Goal: Obtain resource: Obtain resource

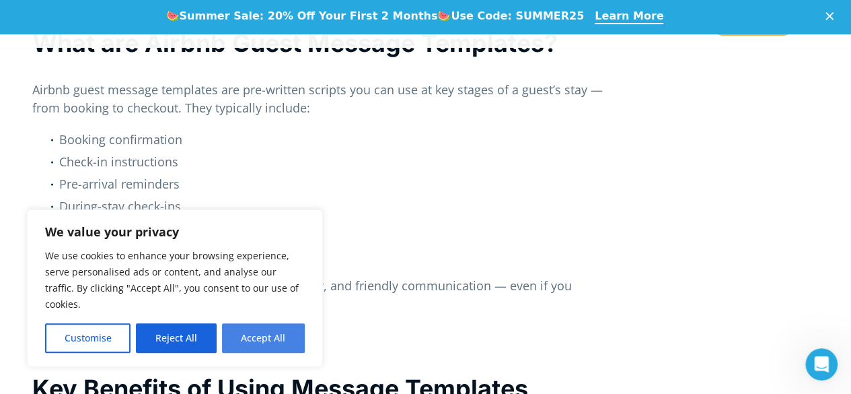
click at [270, 336] on button "Accept All" at bounding box center [263, 338] width 83 height 30
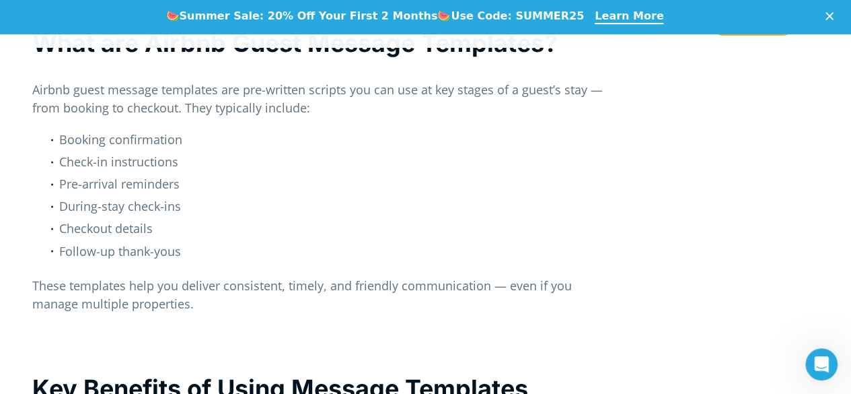
checkbox input "true"
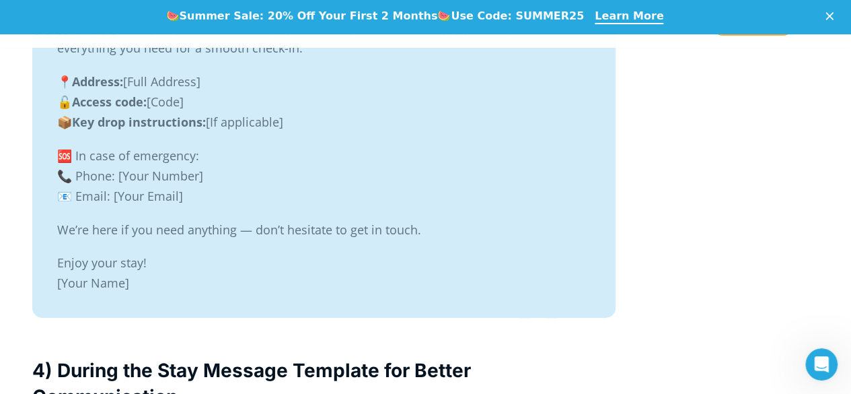
scroll to position [4514, 0]
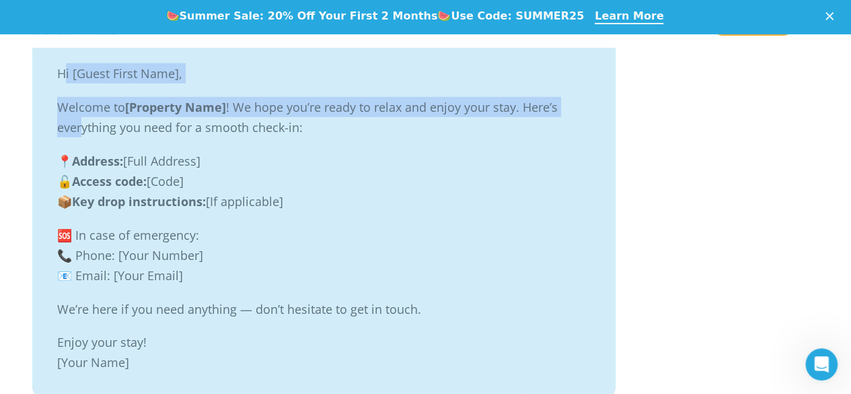
drag, startPoint x: 64, startPoint y: 77, endPoint x: 80, endPoint y: 121, distance: 46.6
click at [80, 121] on blockquote "Hi [Guest First Name], Welcome to [Property Name] ! We hope you’re ready to rel…" at bounding box center [323, 217] width 583 height 359
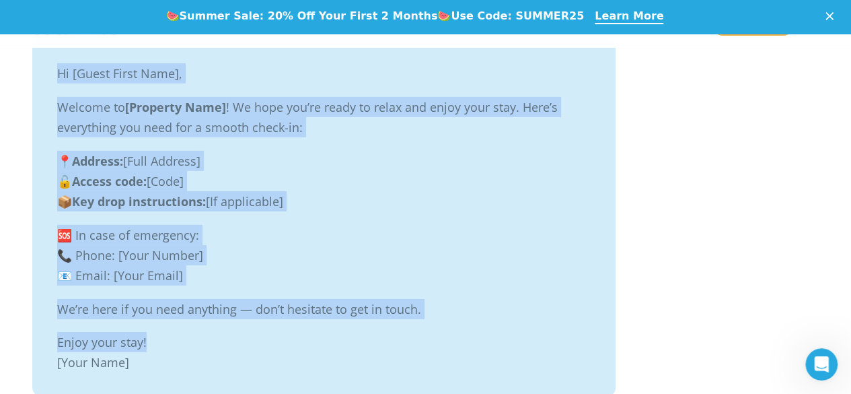
drag, startPoint x: 61, startPoint y: 74, endPoint x: 209, endPoint y: 344, distance: 307.7
click at [209, 344] on blockquote "Hi [Guest First Name], Welcome to [Property Name] ! We hope you’re ready to rel…" at bounding box center [323, 217] width 583 height 359
copy blockquote "Hi [Guest First Name], Welcome to [Property Name] ! We hope you’re ready to rel…"
